Goal: Register for event/course

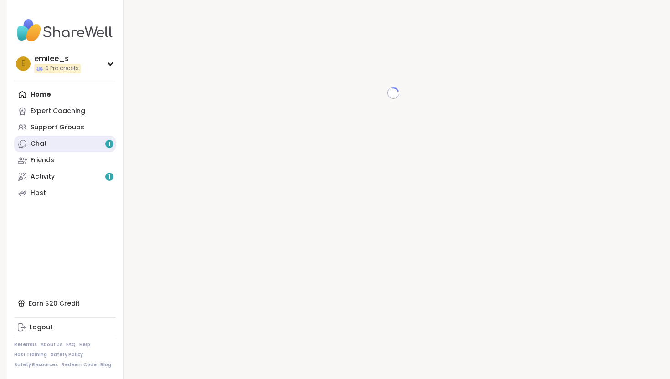
click at [88, 144] on link "Chat 1" at bounding box center [65, 144] width 102 height 16
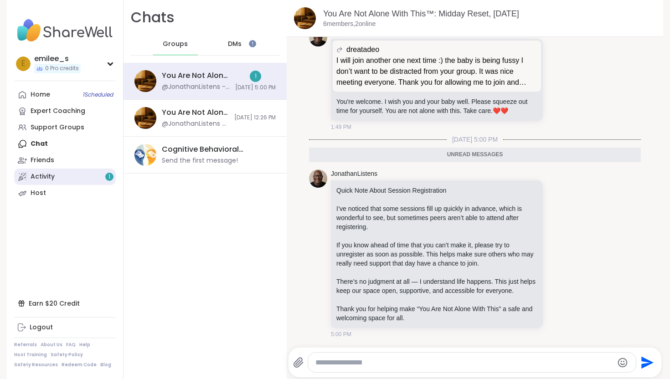
click at [87, 180] on link "Activity 1" at bounding box center [65, 177] width 102 height 16
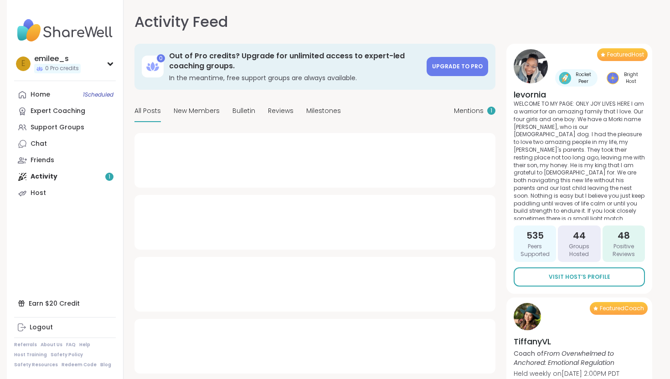
type textarea "*"
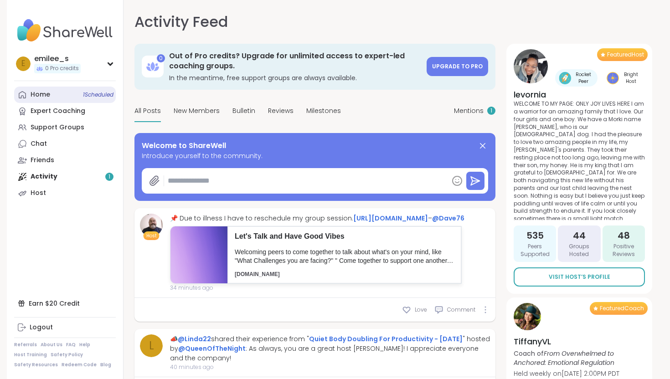
click at [42, 97] on div "Home 1 Scheduled" at bounding box center [41, 94] width 20 height 9
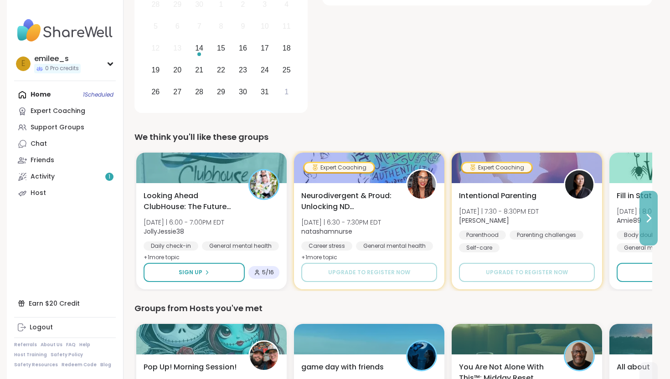
click at [648, 219] on icon at bounding box center [649, 218] width 4 height 7
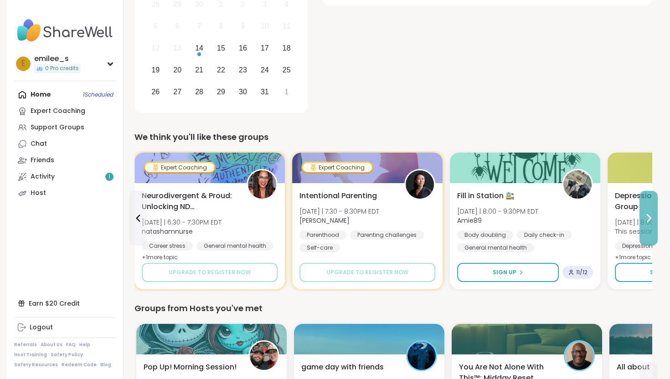
click at [648, 219] on icon at bounding box center [649, 218] width 4 height 7
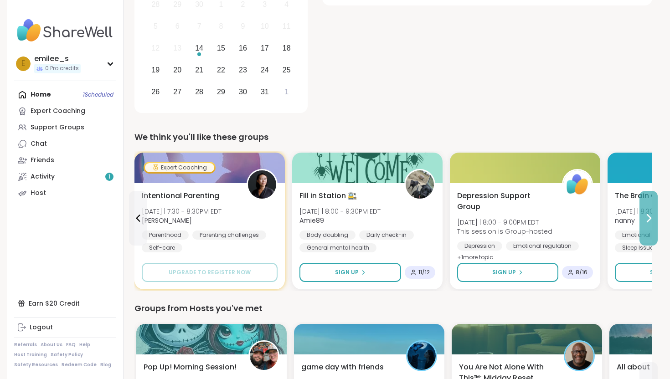
click at [648, 219] on icon at bounding box center [649, 218] width 4 height 7
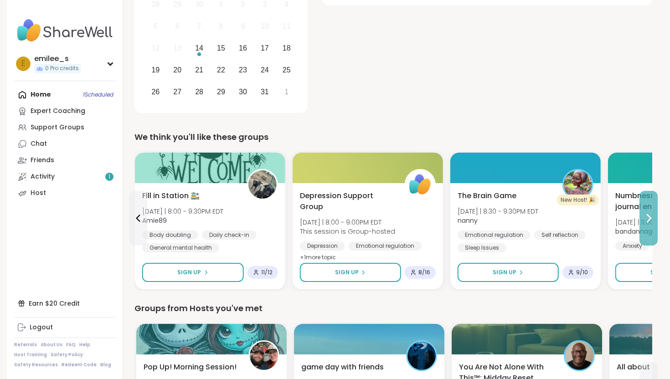
click at [648, 219] on icon at bounding box center [649, 218] width 4 height 7
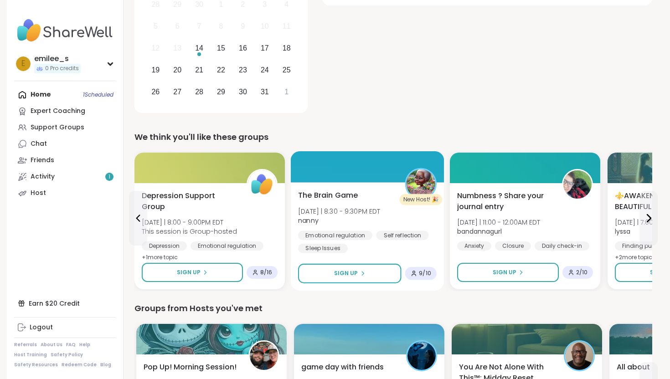
click at [331, 196] on span "The Brain Game" at bounding box center [328, 195] width 60 height 11
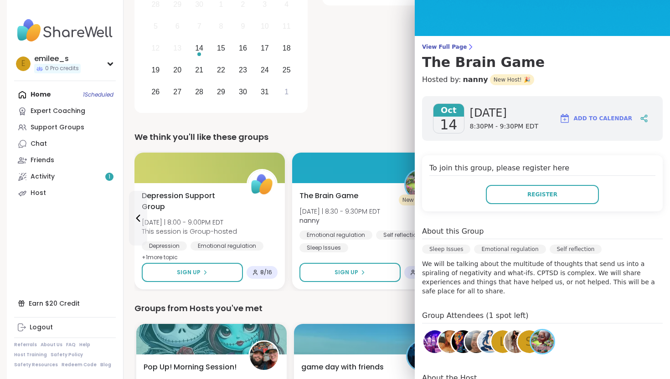
scroll to position [38, 0]
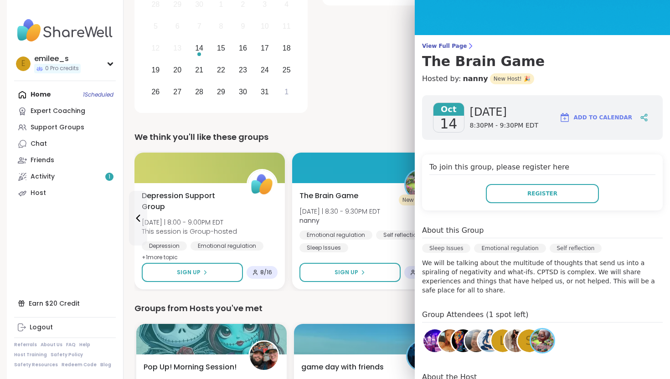
click at [376, 307] on div "Groups from Hosts you've met" at bounding box center [393, 308] width 518 height 13
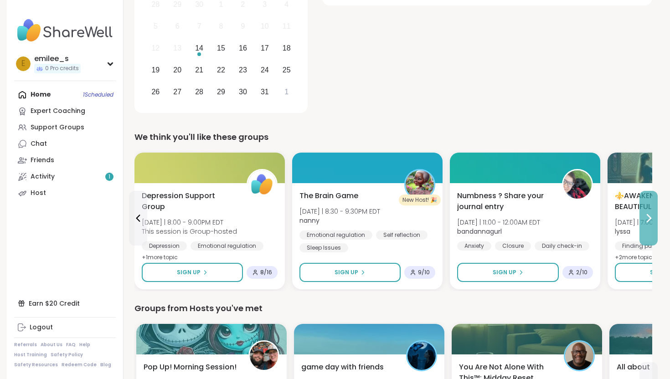
click at [641, 227] on button at bounding box center [648, 218] width 18 height 55
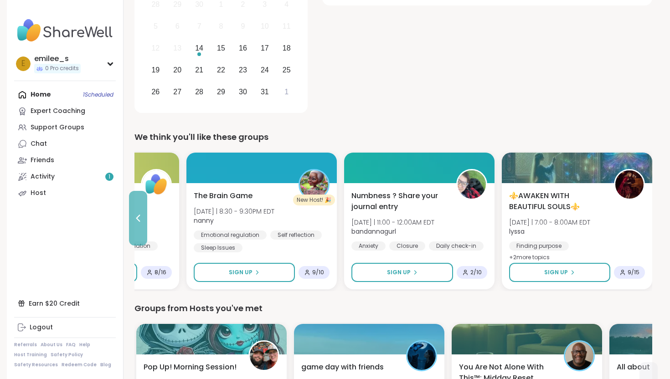
click at [140, 216] on icon at bounding box center [138, 218] width 11 height 11
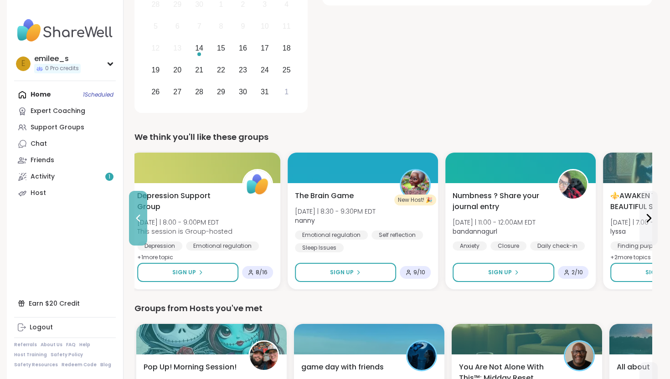
click at [140, 216] on icon at bounding box center [138, 218] width 11 height 11
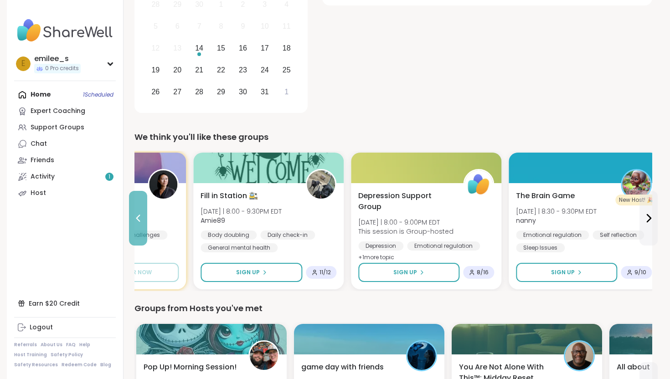
click at [140, 216] on icon at bounding box center [138, 218] width 11 height 11
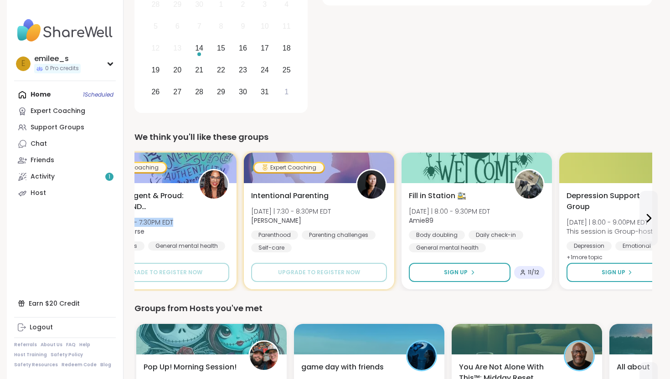
click at [140, 216] on div "Neurodivergent & Proud: Unlocking ND Superpowers [DATE] | 6:30 - 7:30PM EDT nat…" at bounding box center [161, 226] width 136 height 73
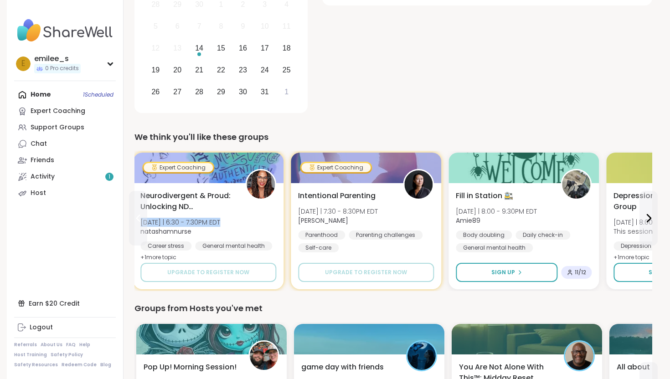
click at [140, 216] on icon at bounding box center [138, 218] width 11 height 11
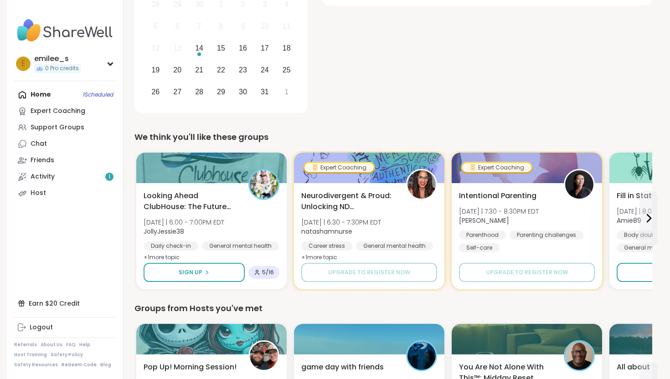
click at [368, 319] on div "Groups from Hosts you've met Pop Up! Morning Session! [DATE] | 10:00 - 11:00AM …" at bounding box center [393, 382] width 518 height 160
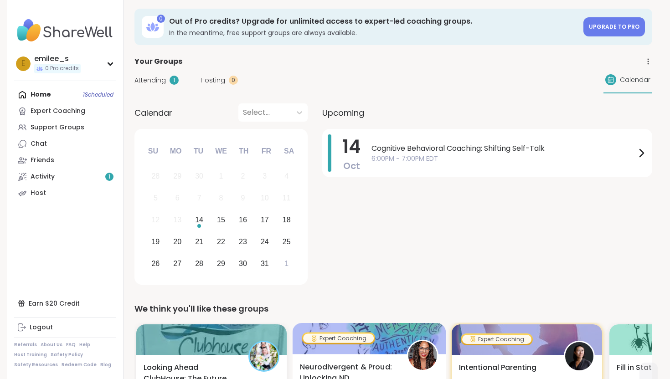
scroll to position [7, 0]
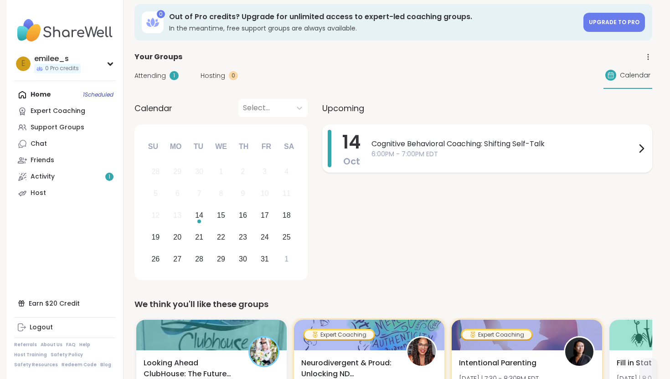
click at [614, 145] on span "Cognitive Behavioral Coaching: Shifting Self-Talk" at bounding box center [503, 144] width 264 height 11
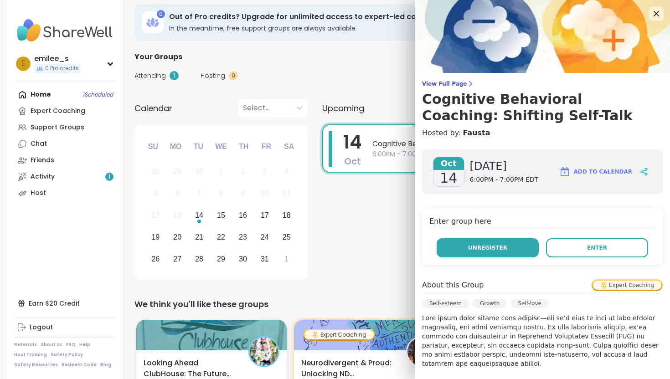
click at [498, 252] on span "Unregister" at bounding box center [487, 248] width 39 height 8
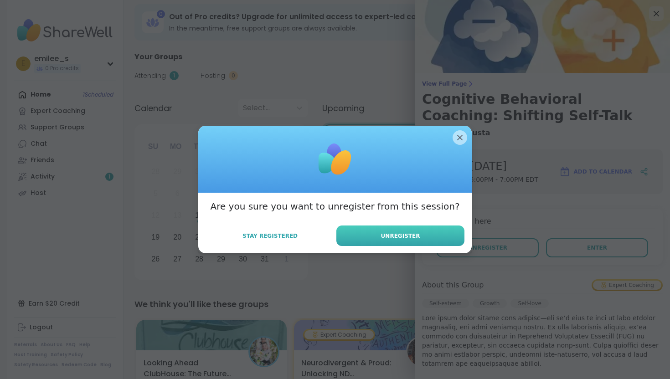
click at [443, 235] on button "Unregister" at bounding box center [400, 236] width 128 height 21
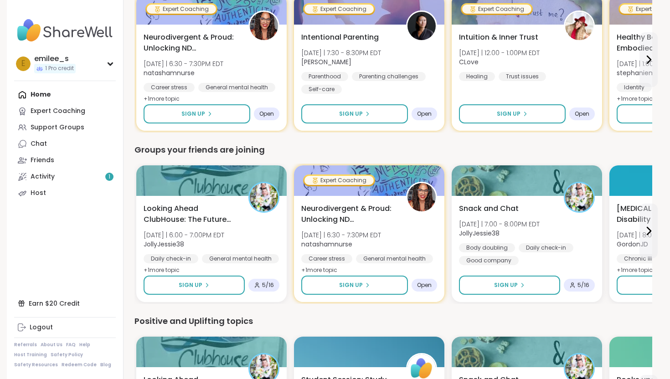
scroll to position [473, 0]
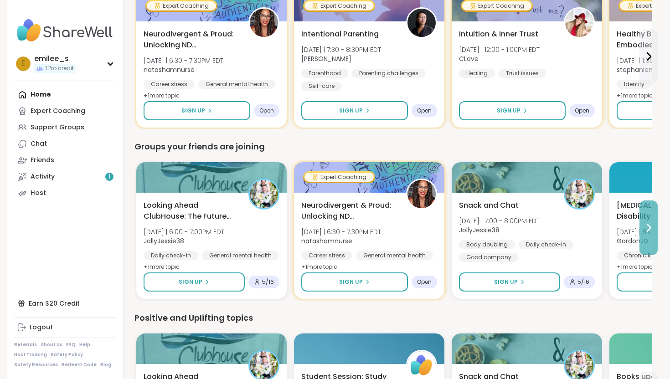
click at [650, 226] on icon at bounding box center [648, 227] width 11 height 11
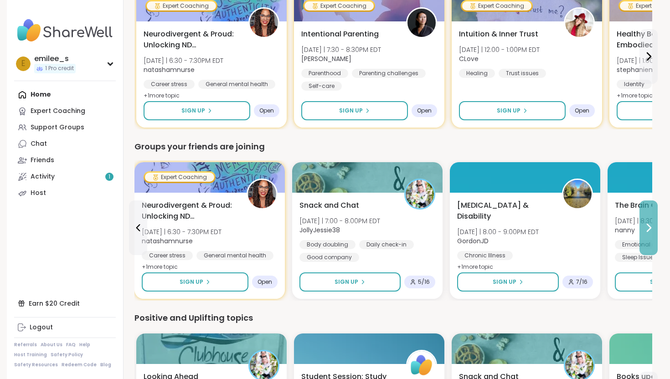
click at [650, 226] on icon at bounding box center [648, 227] width 11 height 11
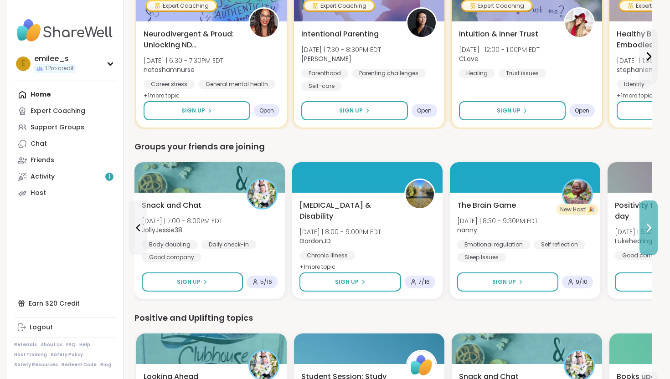
click at [646, 226] on icon at bounding box center [648, 227] width 11 height 11
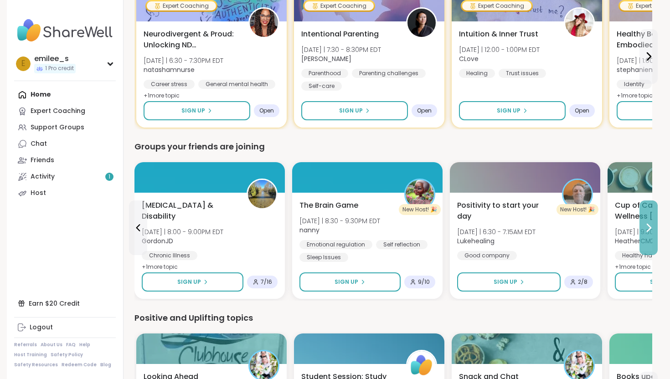
click at [646, 226] on icon at bounding box center [648, 227] width 11 height 11
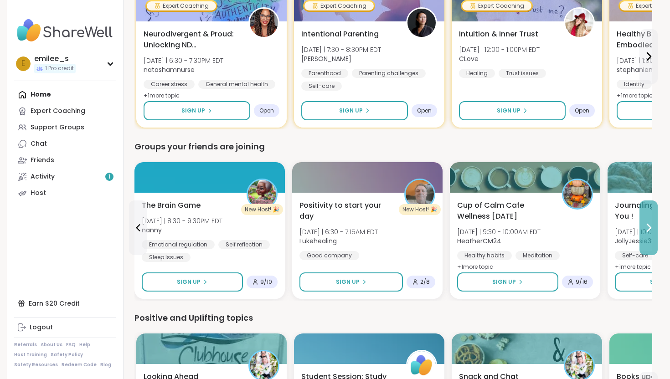
click at [646, 226] on icon at bounding box center [648, 227] width 11 height 11
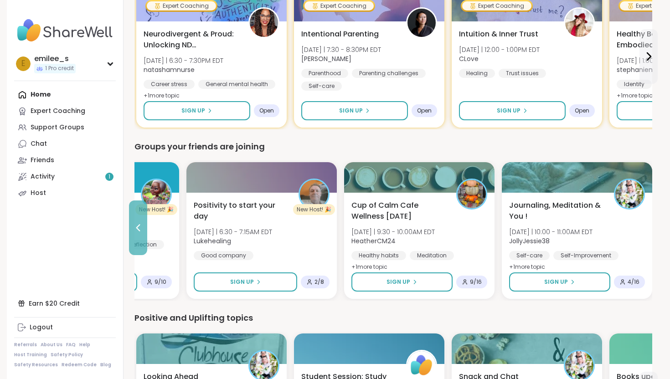
click at [138, 235] on button at bounding box center [138, 228] width 18 height 55
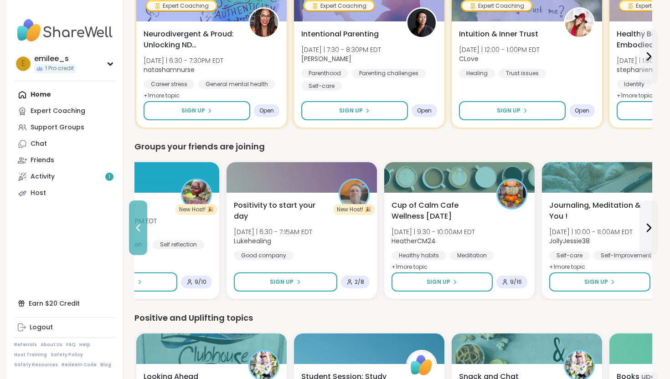
click at [138, 235] on button at bounding box center [138, 228] width 18 height 55
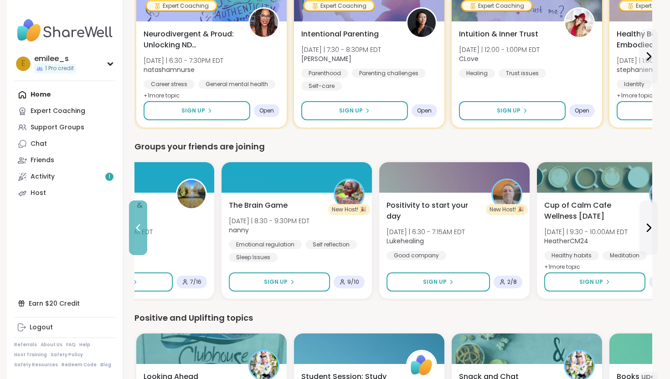
click at [138, 235] on button at bounding box center [138, 228] width 18 height 55
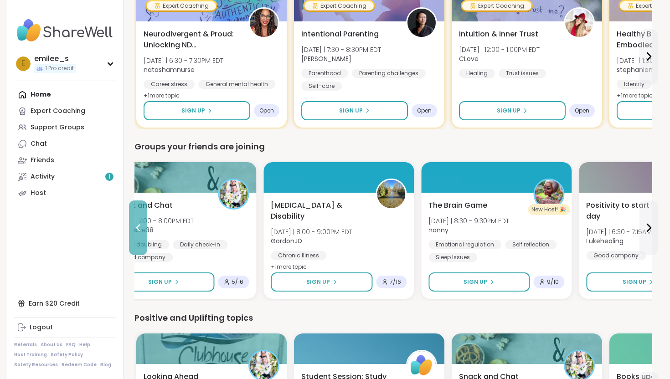
click at [138, 235] on button at bounding box center [138, 228] width 18 height 55
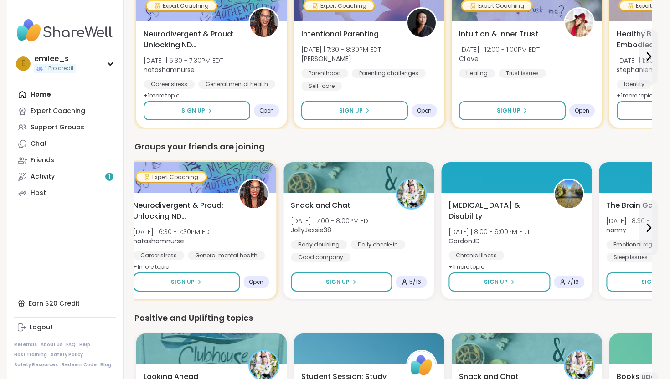
click at [111, 235] on div "Looking Ahead ClubHouse: The Future Awaits You ! [DATE] | 6:00 - 7:00PM EDT Jol…" at bounding box center [43, 236] width 136 height 73
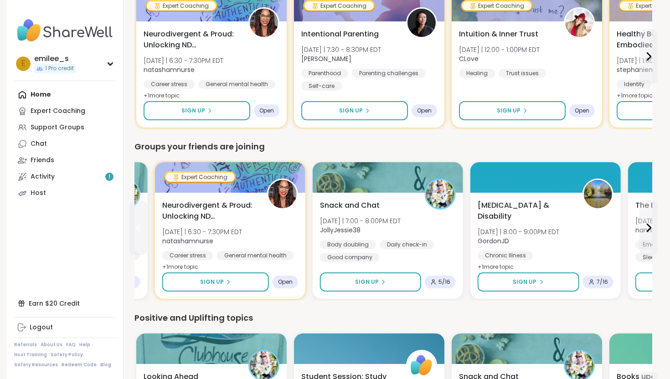
click at [138, 235] on button at bounding box center [138, 228] width 18 height 55
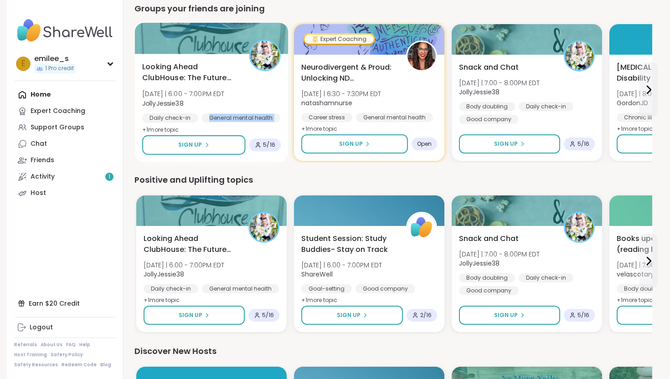
scroll to position [612, 0]
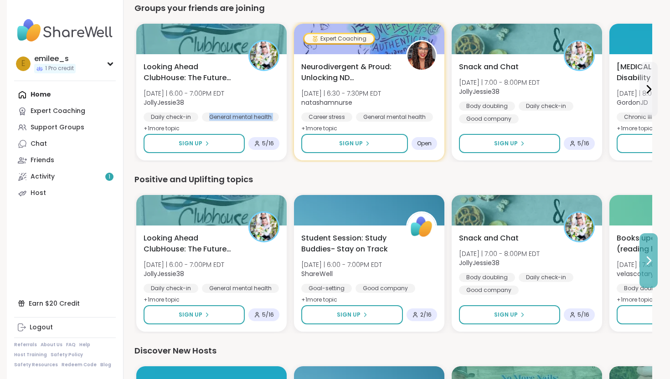
click at [652, 254] on button at bounding box center [648, 260] width 18 height 55
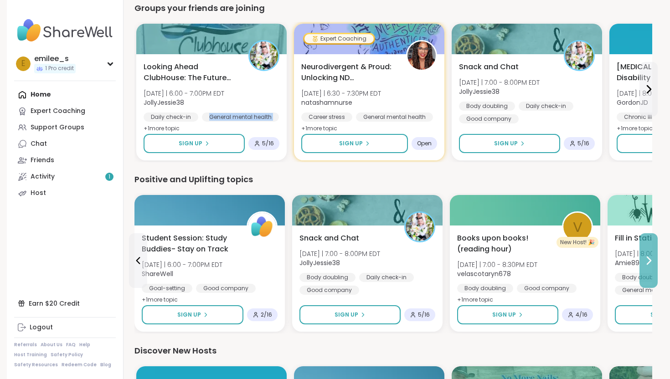
click at [654, 252] on button at bounding box center [648, 260] width 18 height 55
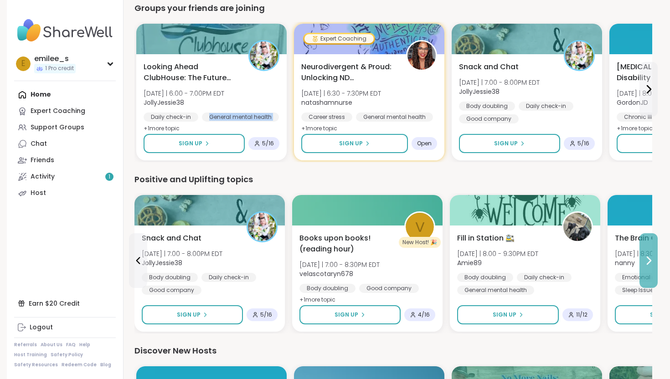
click at [648, 258] on icon at bounding box center [649, 260] width 4 height 7
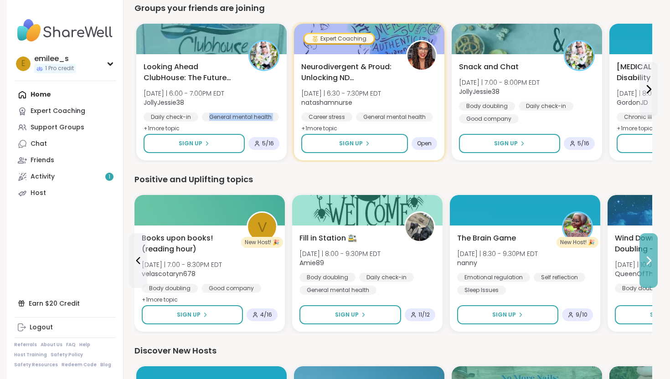
click at [648, 265] on icon at bounding box center [648, 260] width 11 height 11
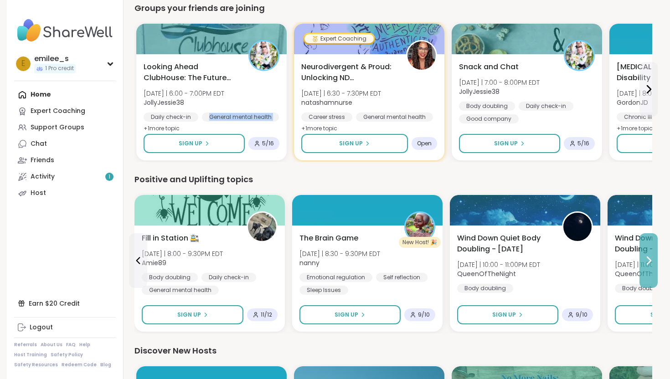
click at [648, 265] on icon at bounding box center [648, 260] width 11 height 11
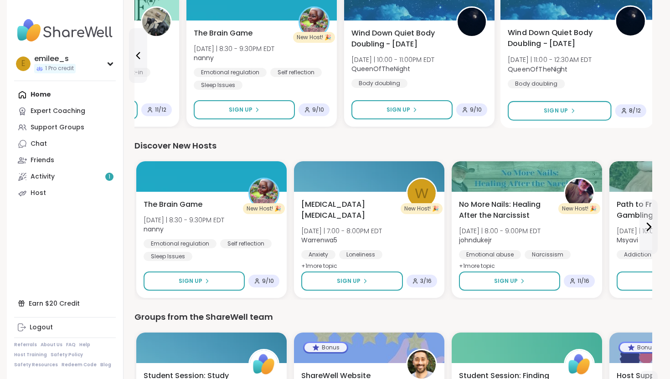
scroll to position [818, 0]
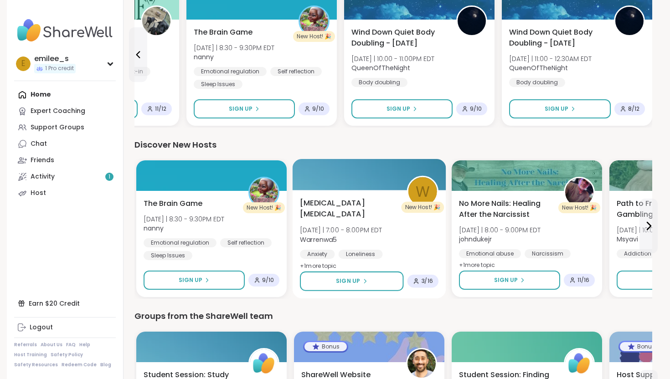
click at [350, 229] on span "[DATE] | 7:00 - 8:00PM EDT" at bounding box center [341, 230] width 82 height 9
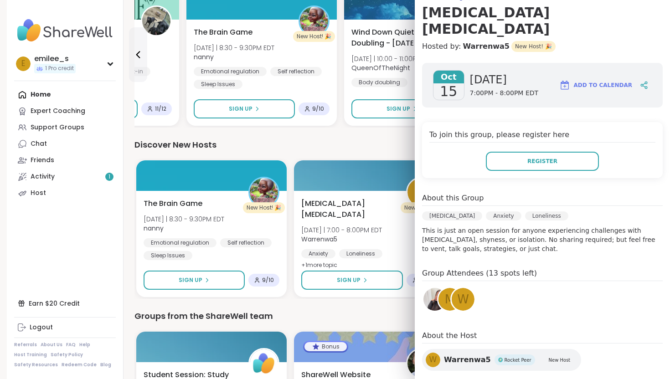
scroll to position [87, 0]
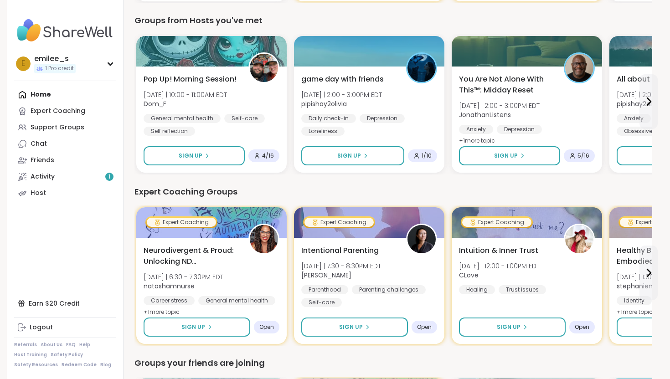
scroll to position [0, 0]
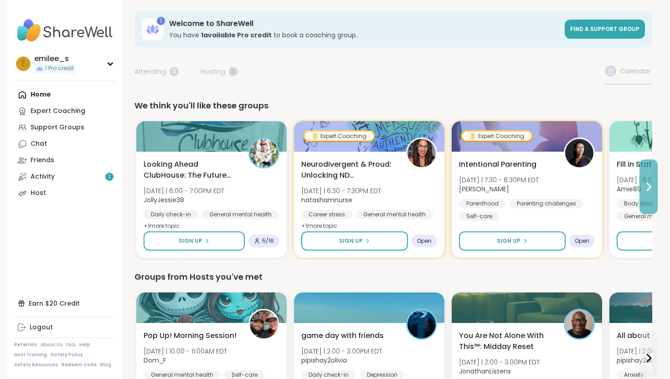
click at [648, 181] on button at bounding box center [648, 186] width 18 height 55
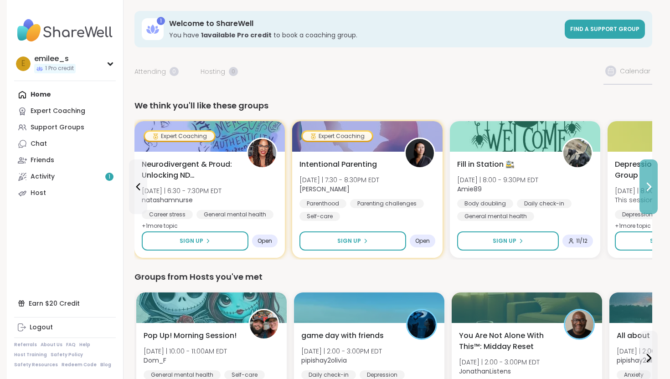
click at [648, 181] on button at bounding box center [648, 186] width 18 height 55
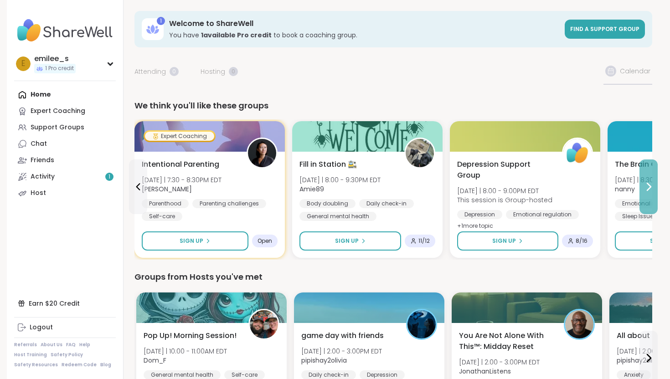
click at [648, 181] on button at bounding box center [648, 186] width 18 height 55
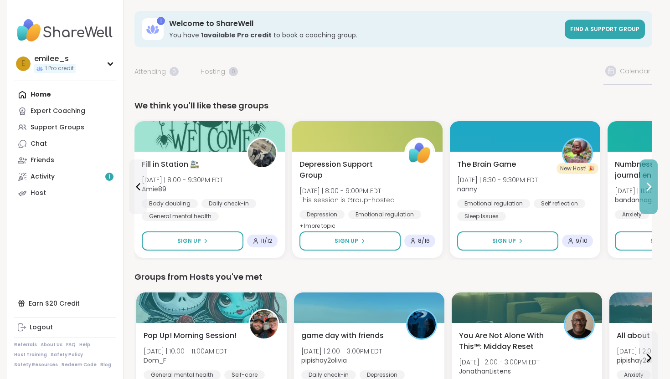
click at [648, 181] on icon at bounding box center [648, 186] width 11 height 11
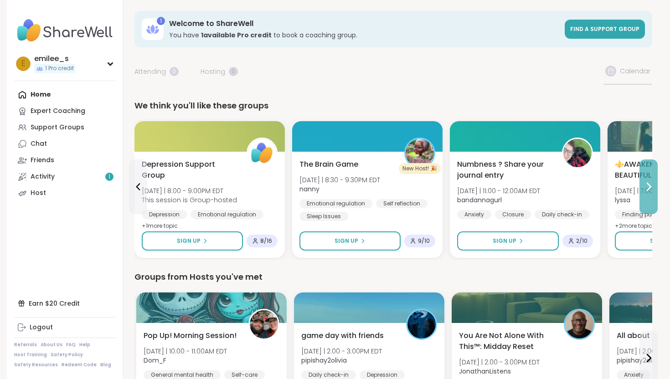
click at [648, 182] on icon at bounding box center [648, 186] width 11 height 11
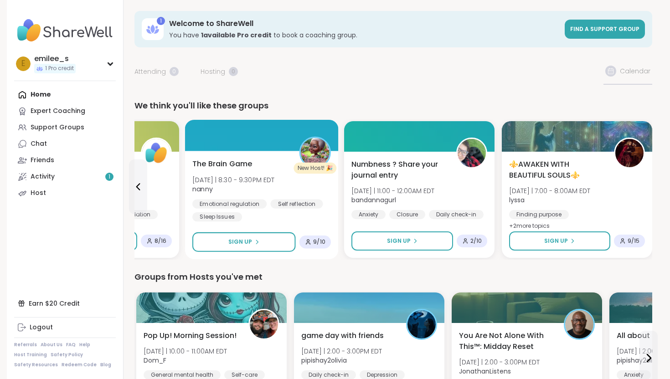
click at [235, 184] on span "[DATE] | 8:30 - 9:30PM EDT" at bounding box center [233, 179] width 82 height 9
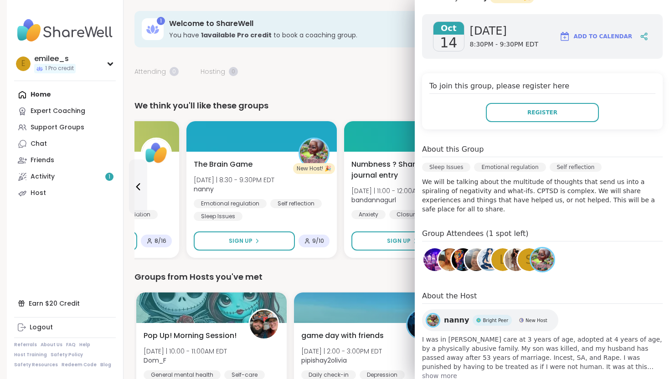
scroll to position [123, 0]
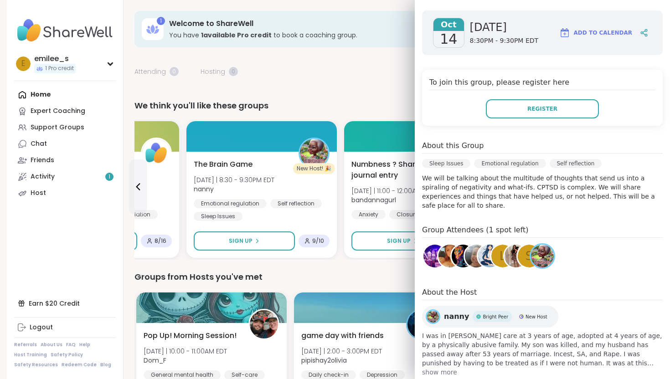
click at [351, 282] on div "Groups from Hosts you've met" at bounding box center [393, 277] width 518 height 13
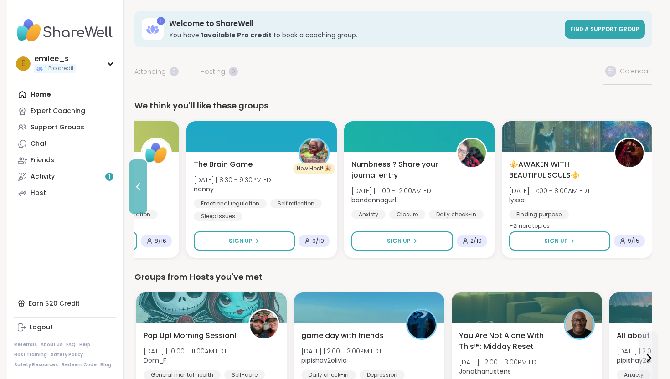
click at [145, 177] on button at bounding box center [138, 186] width 18 height 55
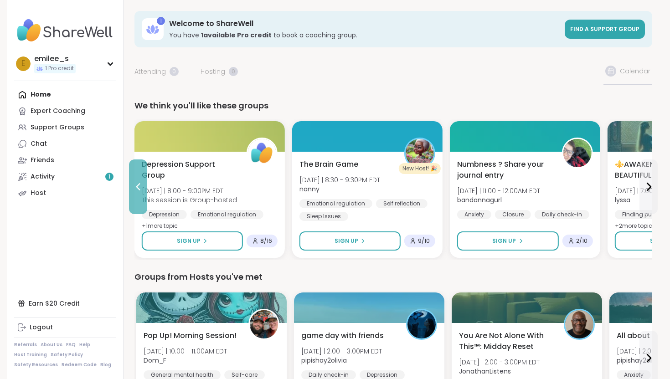
click at [144, 177] on button at bounding box center [138, 186] width 18 height 55
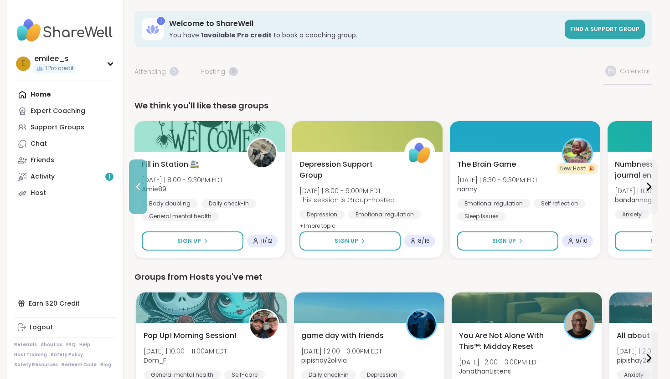
click at [135, 189] on icon at bounding box center [138, 186] width 11 height 11
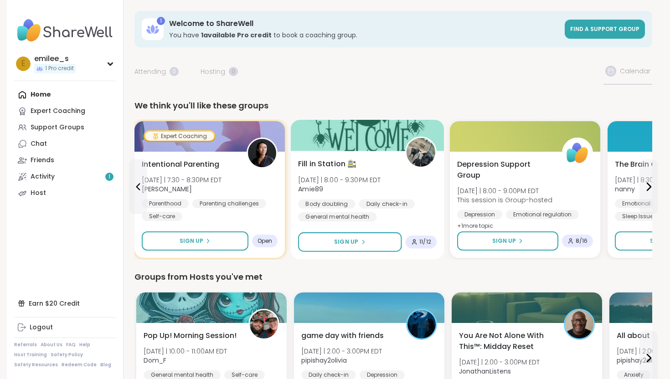
click at [334, 185] on span "Amie89" at bounding box center [339, 189] width 83 height 9
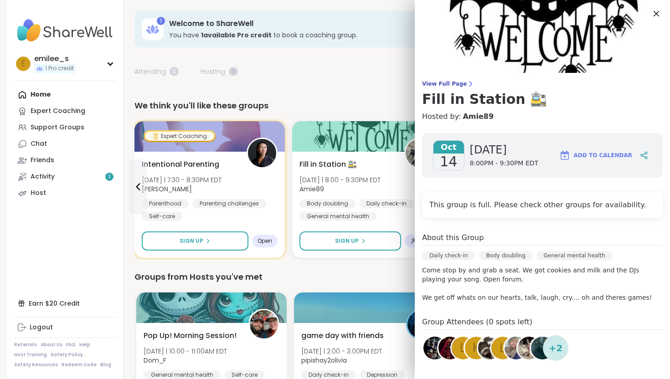
click at [375, 283] on div "Groups from Hosts you've met Pop Up! Morning Session! [DATE] | 10:00 - 11:00AM …" at bounding box center [393, 351] width 518 height 160
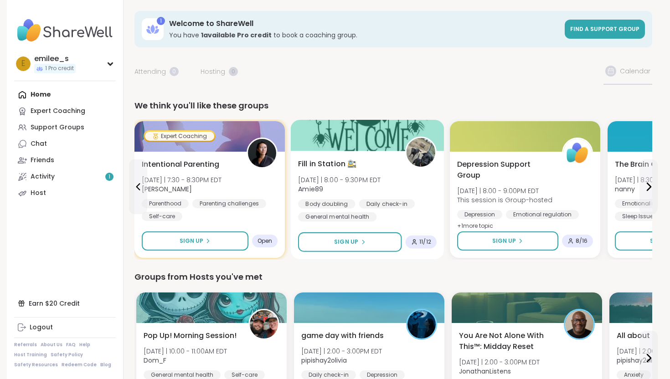
click at [399, 218] on div "Body doubling Daily check-in General mental health" at bounding box center [367, 210] width 139 height 22
click at [385, 281] on div "Groups from Hosts you've met" at bounding box center [393, 277] width 518 height 13
click at [378, 246] on button "Sign Up" at bounding box center [349, 242] width 103 height 20
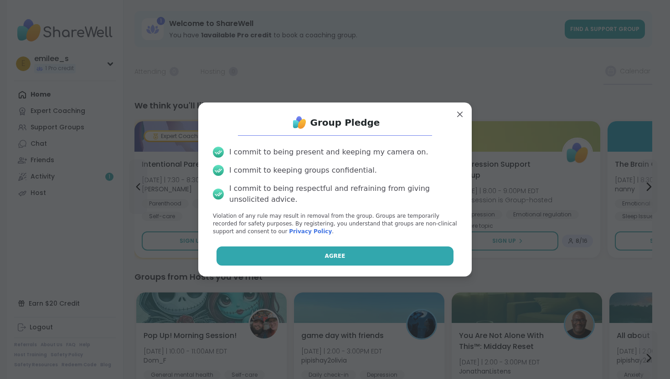
click at [381, 252] on button "Agree" at bounding box center [334, 256] width 237 height 19
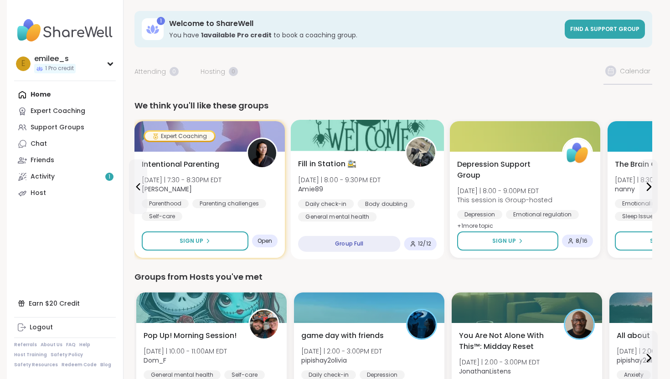
click at [375, 243] on div "Group Full" at bounding box center [349, 244] width 102 height 16
click at [365, 177] on span "[DATE] | 8:00 - 9:30PM EDT" at bounding box center [339, 179] width 83 height 9
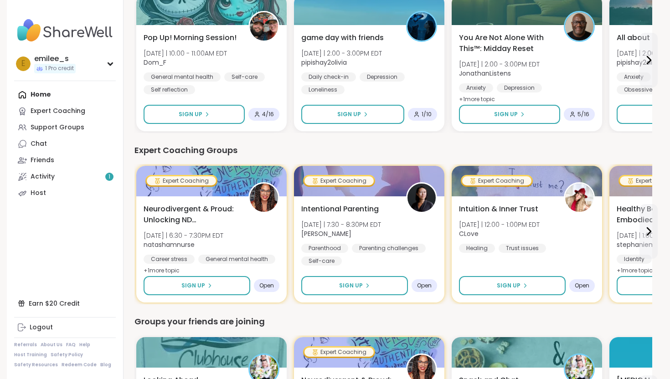
scroll to position [299, 0]
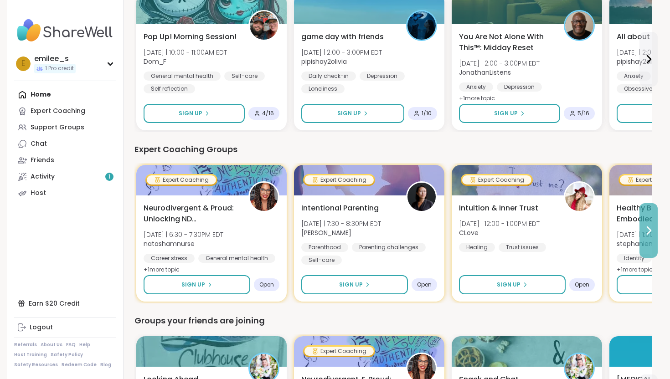
click at [656, 238] on button at bounding box center [648, 230] width 18 height 55
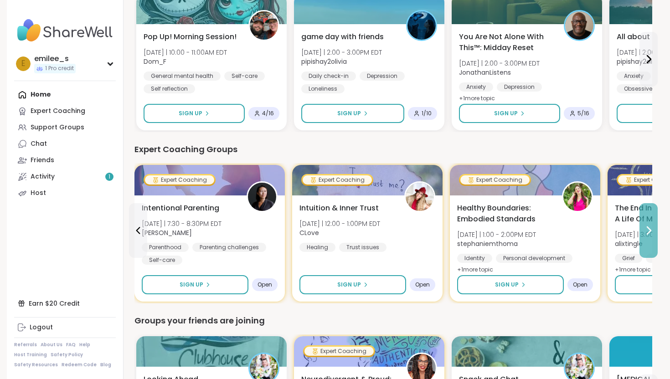
click at [653, 232] on icon at bounding box center [648, 230] width 11 height 11
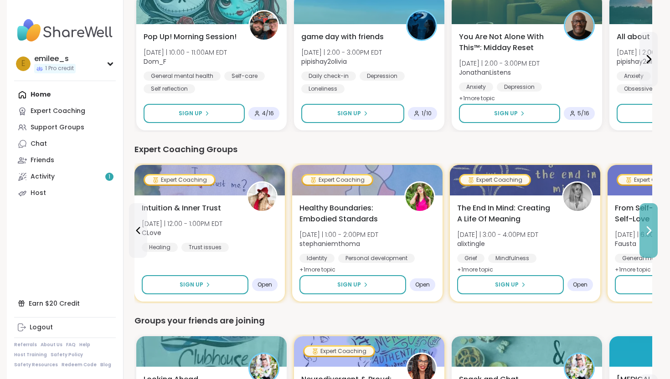
click at [651, 231] on icon at bounding box center [648, 230] width 11 height 11
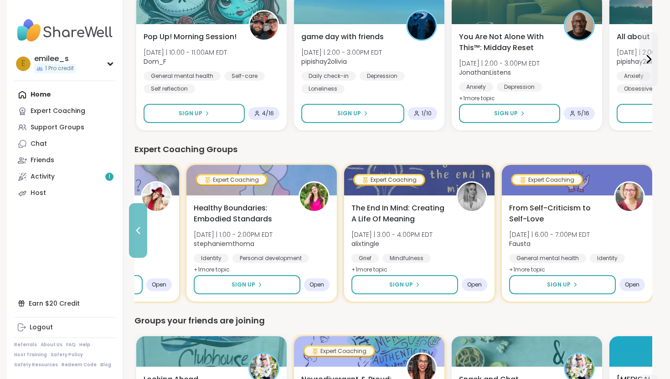
click at [146, 228] on button at bounding box center [138, 230] width 18 height 55
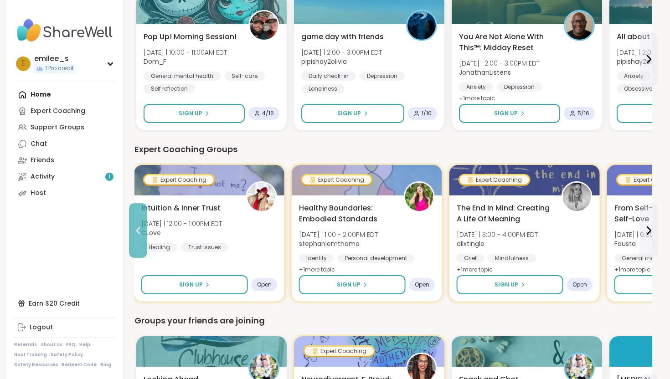
click at [138, 228] on icon at bounding box center [138, 230] width 11 height 11
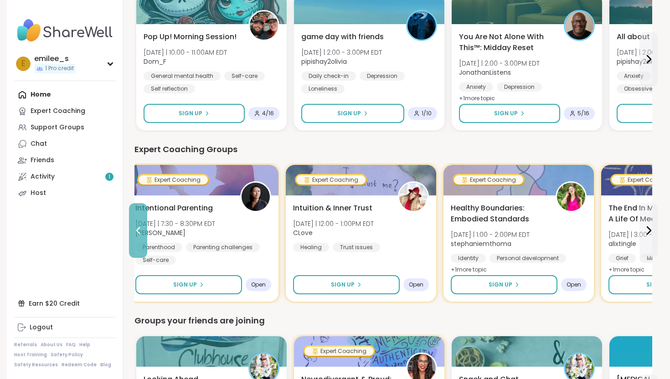
click at [138, 228] on icon at bounding box center [138, 230] width 11 height 11
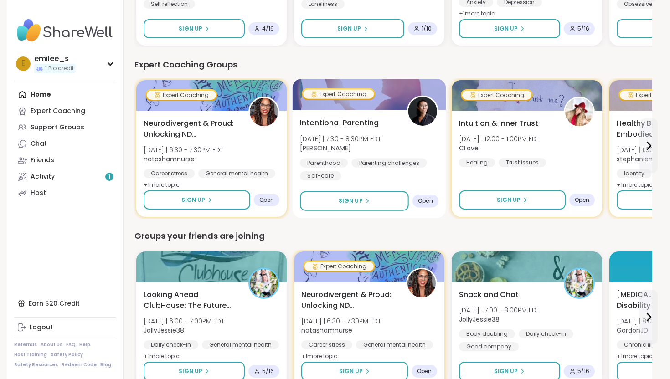
scroll to position [386, 0]
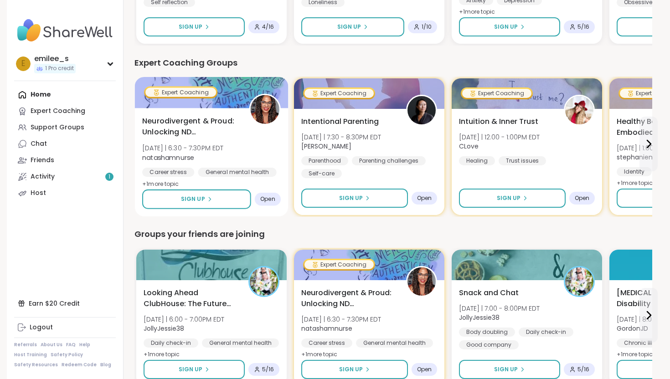
click at [201, 148] on span "[DATE] | 6:30 - 7:30PM EDT" at bounding box center [183, 148] width 82 height 9
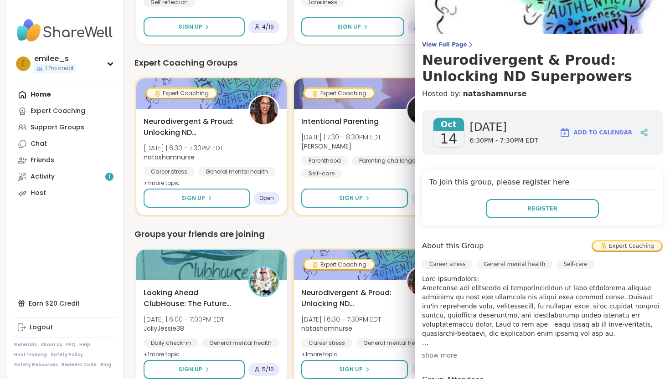
scroll to position [40, 0]
click at [369, 234] on div "Groups your friends are joining" at bounding box center [393, 234] width 518 height 13
